Goal: Transaction & Acquisition: Purchase product/service

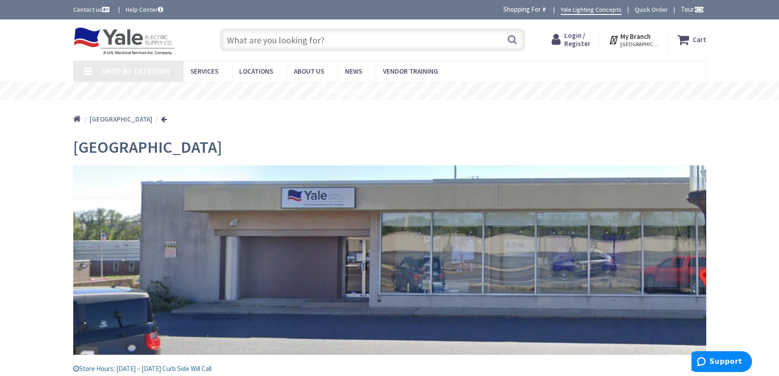
click at [99, 66] on link "Shop By Category" at bounding box center [128, 71] width 110 height 21
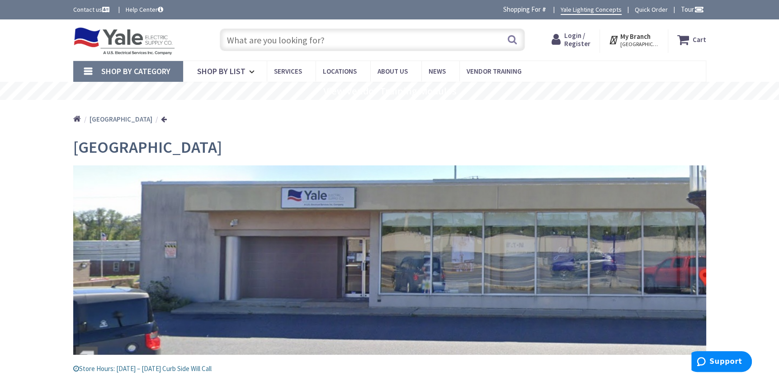
click at [86, 71] on link "Shop By Category" at bounding box center [128, 71] width 110 height 21
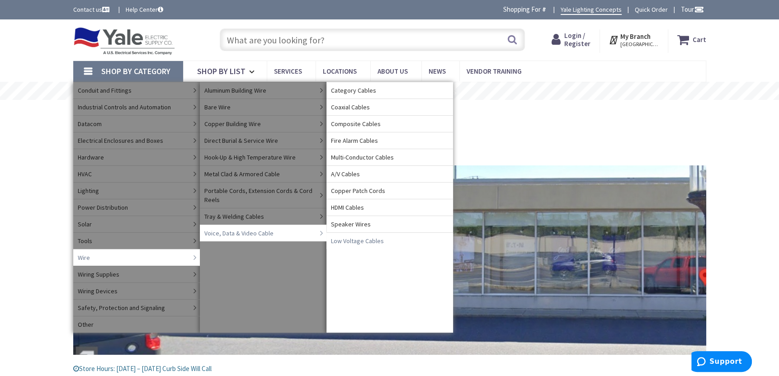
click at [369, 242] on span "Low Voltage Cables" at bounding box center [357, 240] width 53 height 9
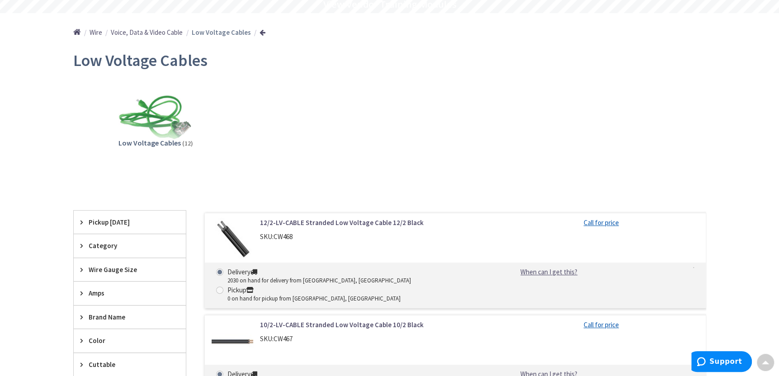
scroll to position [198, 0]
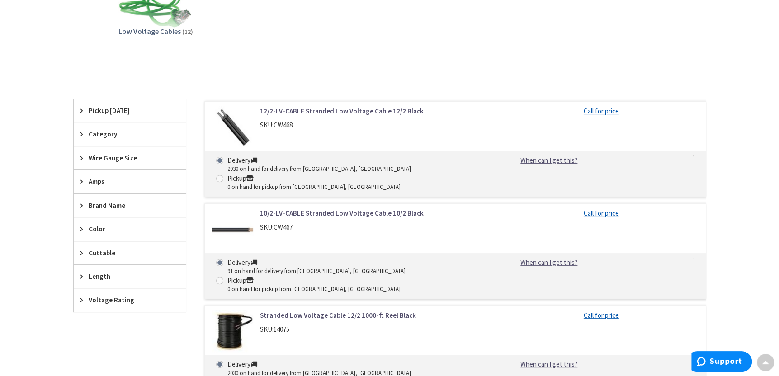
click at [85, 132] on icon at bounding box center [83, 134] width 7 height 7
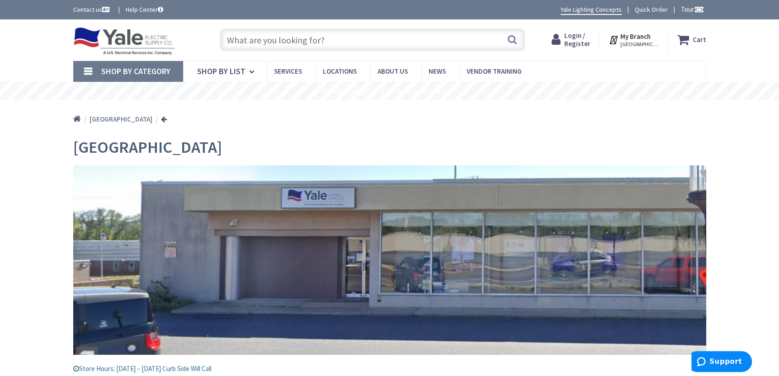
click at [94, 66] on link "Shop By Category" at bounding box center [128, 71] width 110 height 21
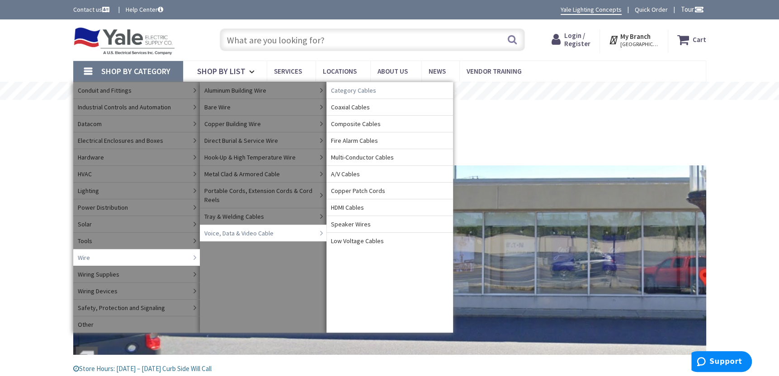
click at [369, 89] on span "Category Cables" at bounding box center [353, 90] width 45 height 9
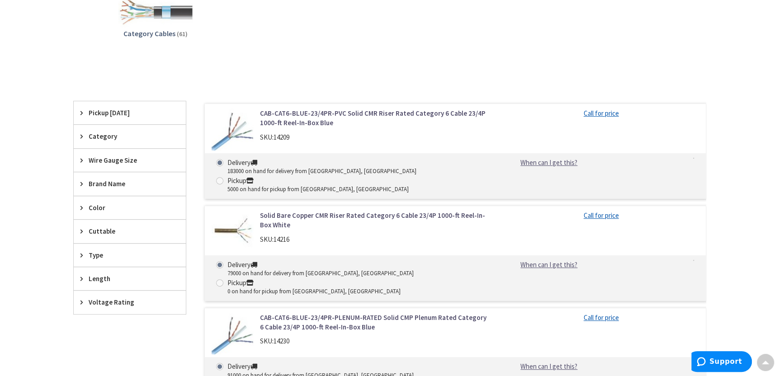
scroll to position [181, 0]
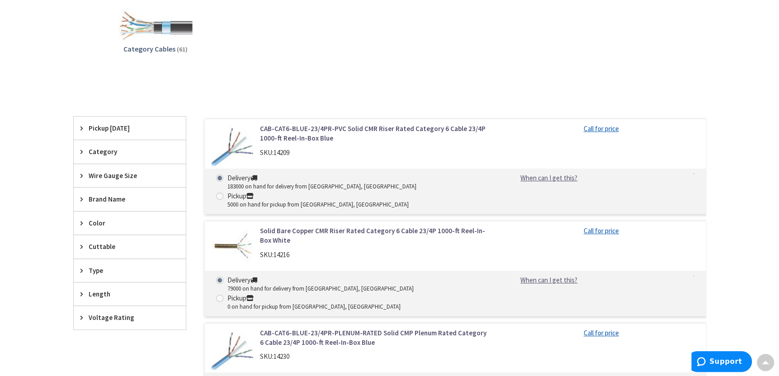
click at [84, 150] on icon at bounding box center [83, 151] width 7 height 7
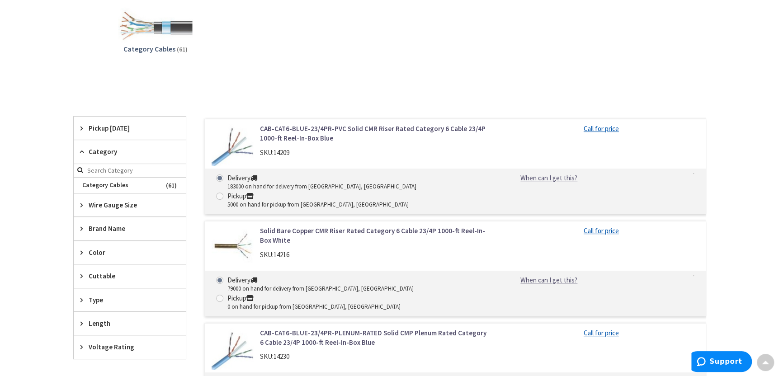
click at [89, 297] on span "Type" at bounding box center [126, 299] width 74 height 9
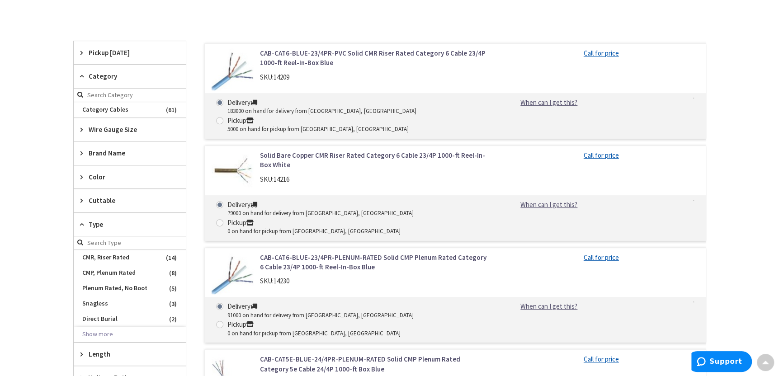
scroll to position [271, 0]
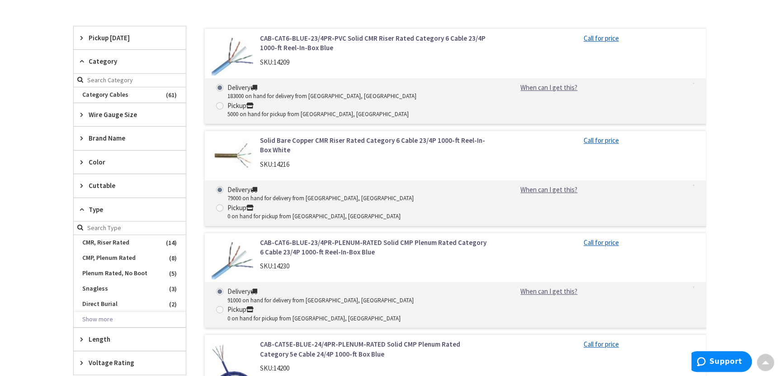
click at [116, 242] on span "CMR, Riser Rated" at bounding box center [130, 242] width 112 height 15
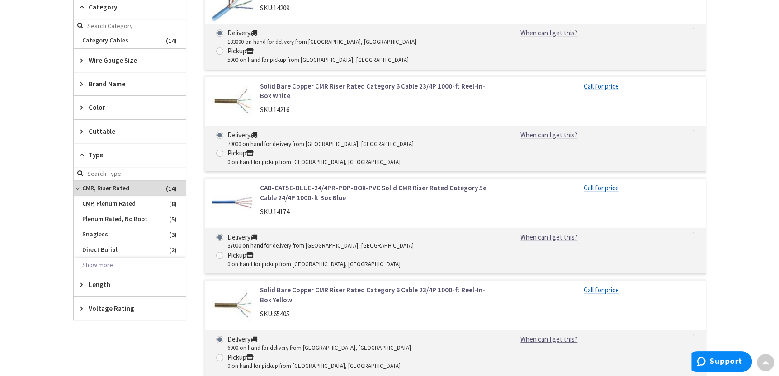
scroll to position [362, 0]
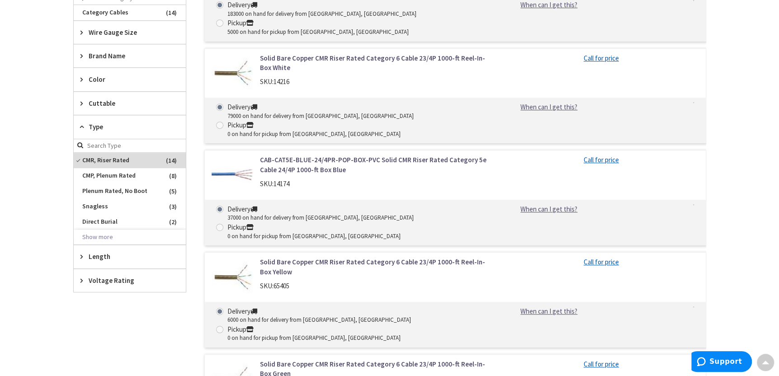
click at [97, 255] on span "Length" at bounding box center [126, 256] width 74 height 9
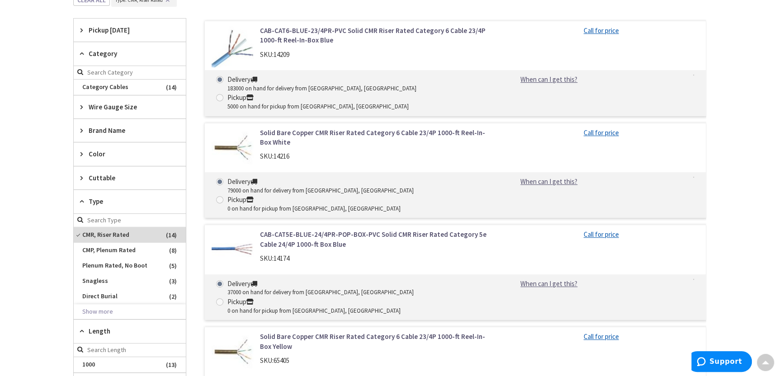
scroll to position [271, 0]
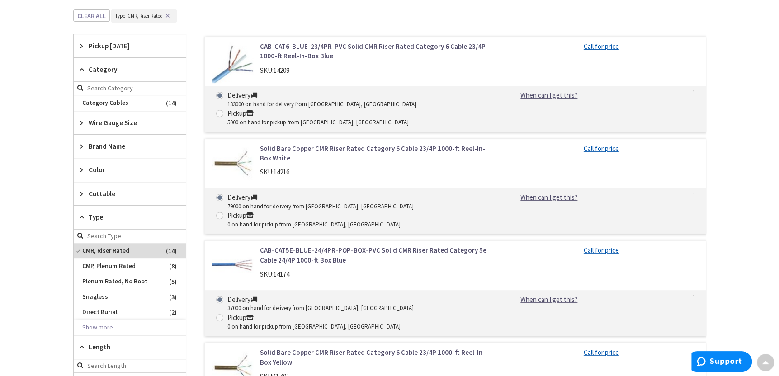
click at [111, 144] on span "Brand Name" at bounding box center [126, 145] width 74 height 9
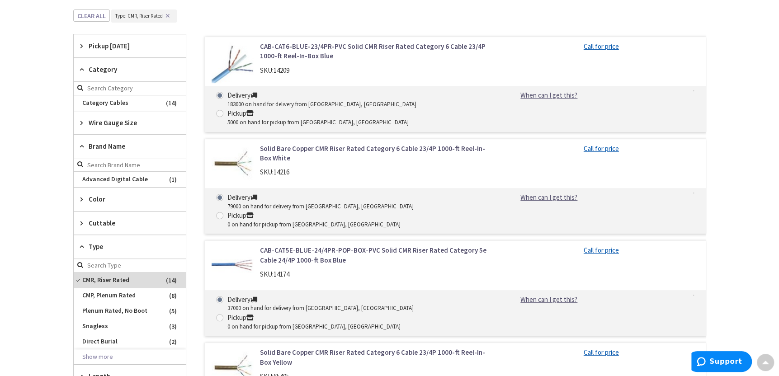
click at [111, 144] on span "Brand Name" at bounding box center [126, 145] width 74 height 9
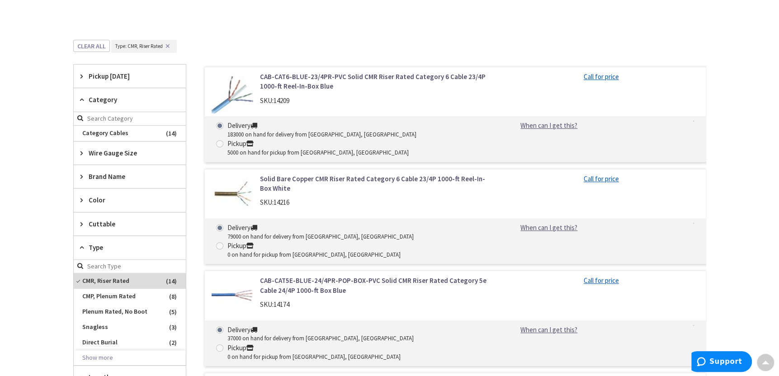
scroll to position [226, 0]
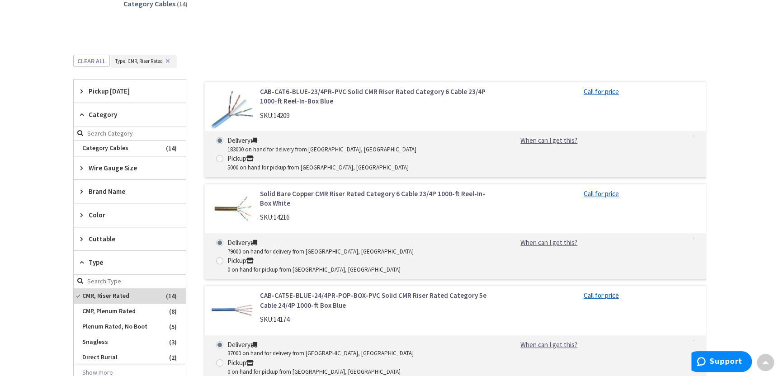
click at [317, 97] on link "CAB-CAT6-BLUE-23/4PR-PVC Solid CMR Riser Rated Category 6 Cable 23/4P 1000-ft R…" at bounding box center [375, 96] width 230 height 19
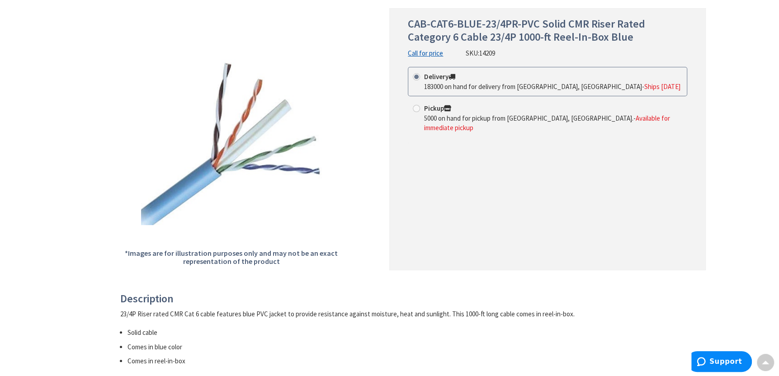
scroll to position [35, 0]
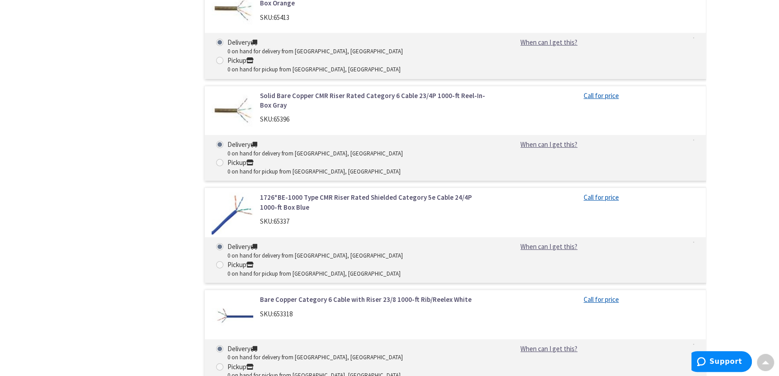
scroll to position [2305, 0]
